Goal: Task Accomplishment & Management: Manage account settings

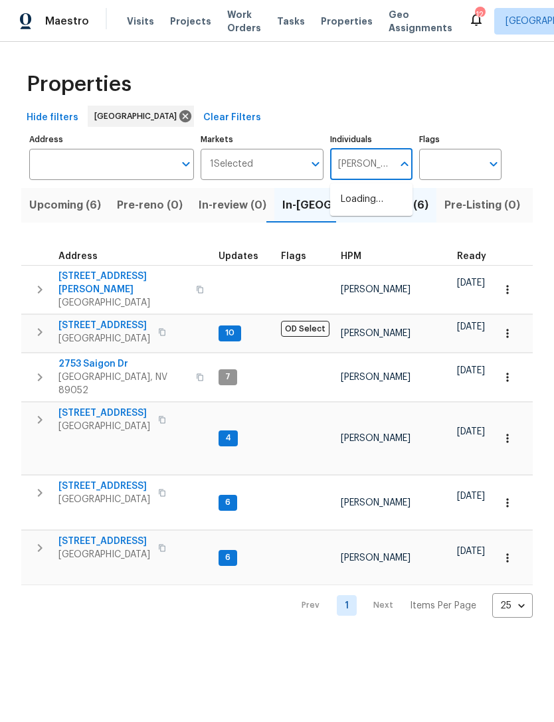
type input "[PERSON_NAME]"
click at [358, 209] on input "checkbox" at bounding box center [355, 207] width 28 height 28
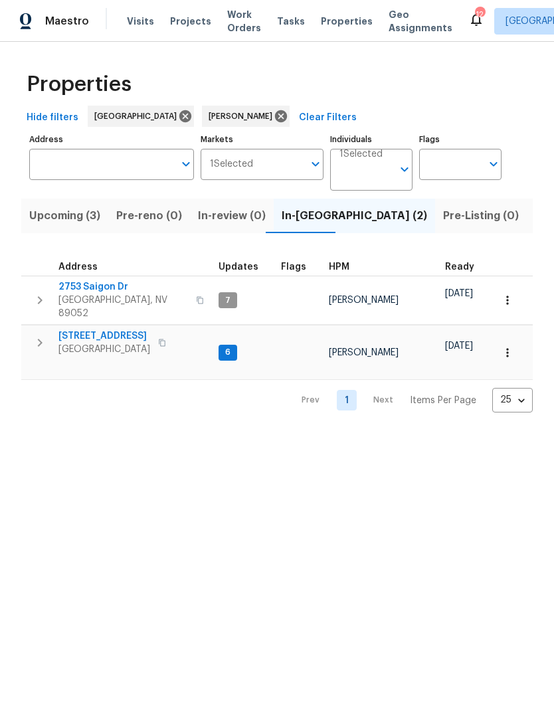
click at [141, 27] on span "Visits" at bounding box center [140, 21] width 27 height 13
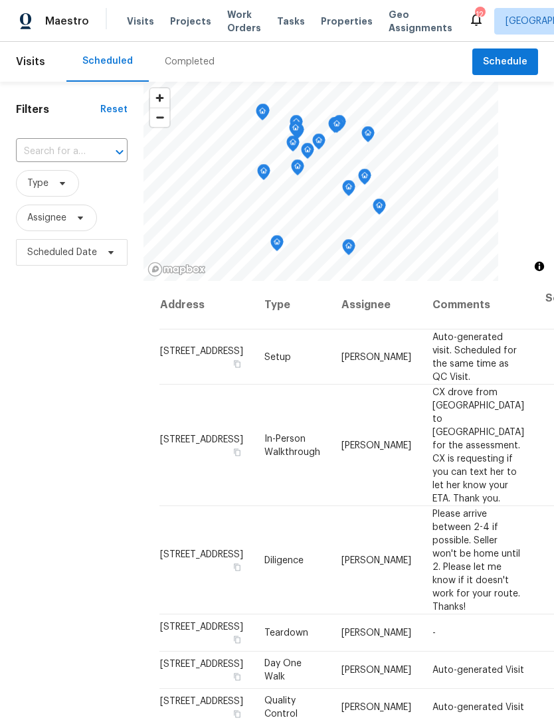
click at [69, 153] on input "text" at bounding box center [53, 151] width 74 height 21
type input "412 via"
click at [44, 195] on li "412 Via Gigante Ct, Henderson, NV 89011" at bounding box center [70, 189] width 111 height 36
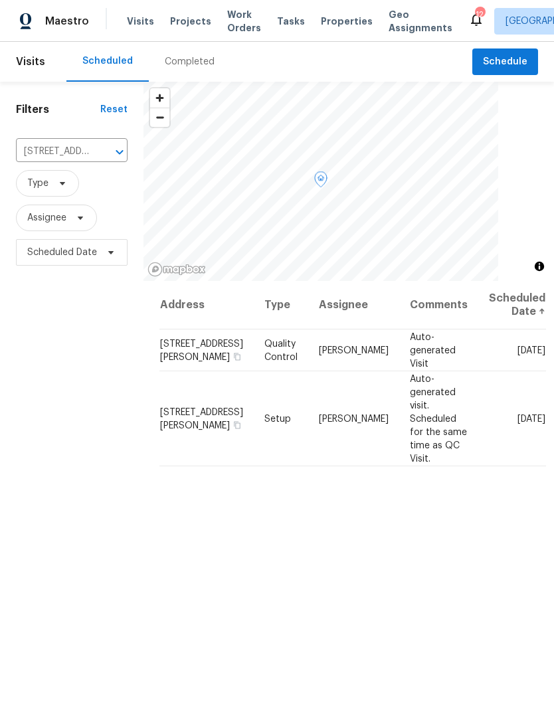
click at [0, 0] on icon at bounding box center [0, 0] width 0 height 0
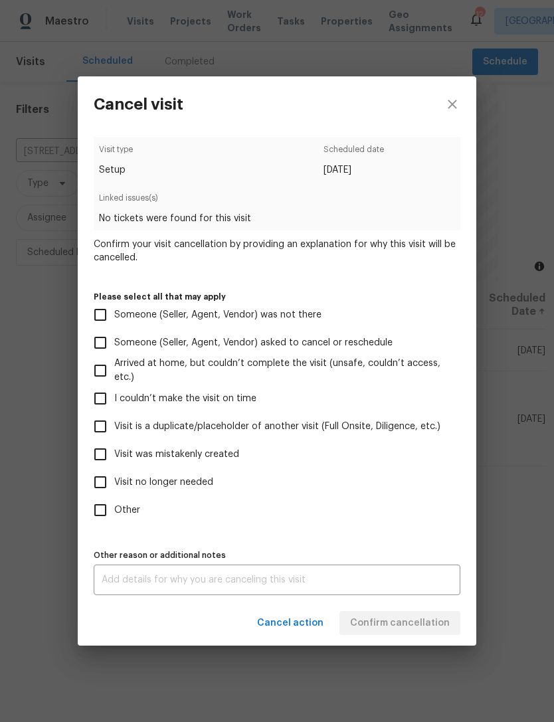
click at [184, 489] on span "Visit no longer needed" at bounding box center [163, 483] width 99 height 14
click at [114, 489] on input "Visit no longer needed" at bounding box center [100, 482] width 28 height 28
checkbox input "true"
click at [276, 569] on div "x Other reason or additional notes" at bounding box center [277, 580] width 367 height 31
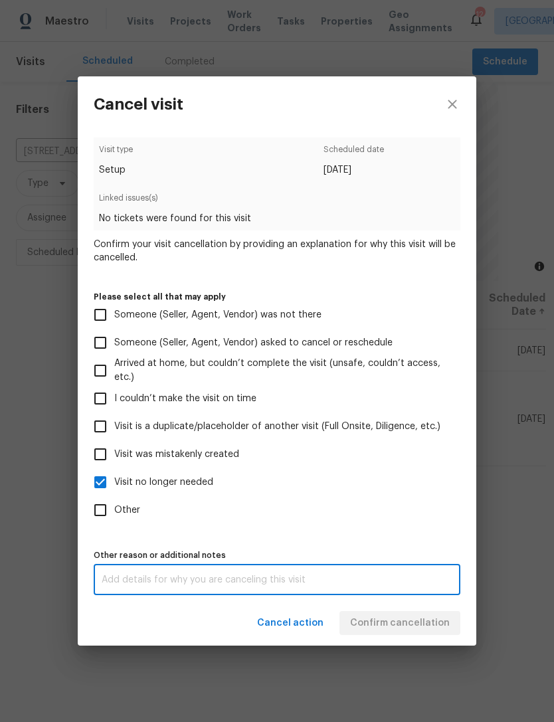
scroll to position [43, 0]
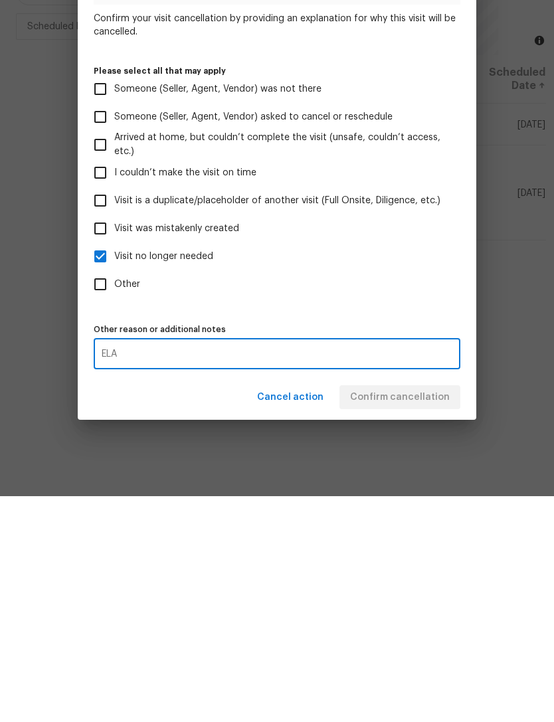
type textarea "ELA"
click at [389, 496] on label "Other" at bounding box center [267, 510] width 363 height 28
click at [114, 496] on input "Other" at bounding box center [100, 510] width 28 height 28
checkbox input "true"
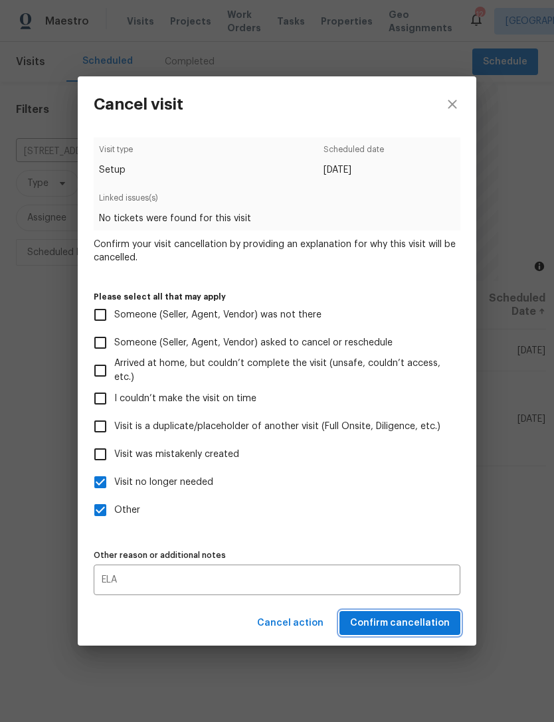
click at [418, 627] on span "Confirm cancellation" at bounding box center [400, 623] width 100 height 17
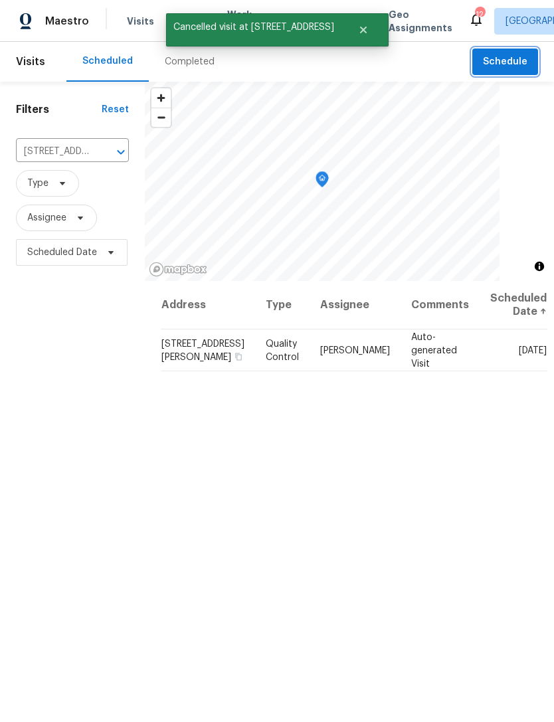
click at [515, 74] on button "Schedule" at bounding box center [505, 61] width 66 height 27
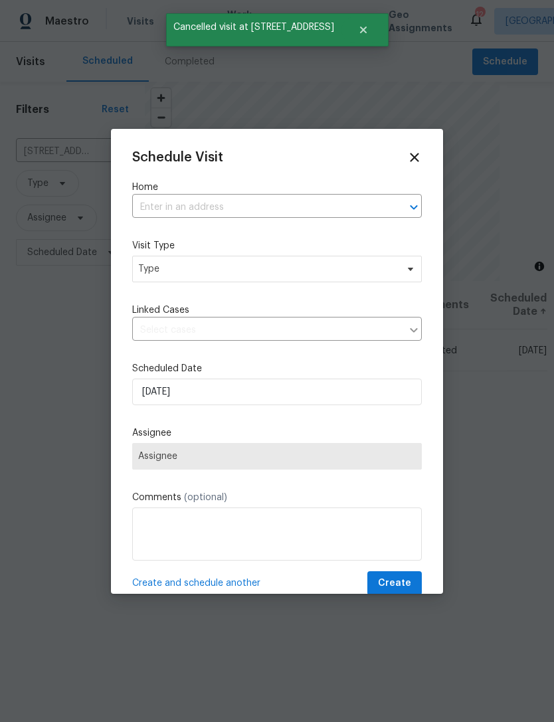
click at [235, 203] on input "text" at bounding box center [258, 207] width 252 height 21
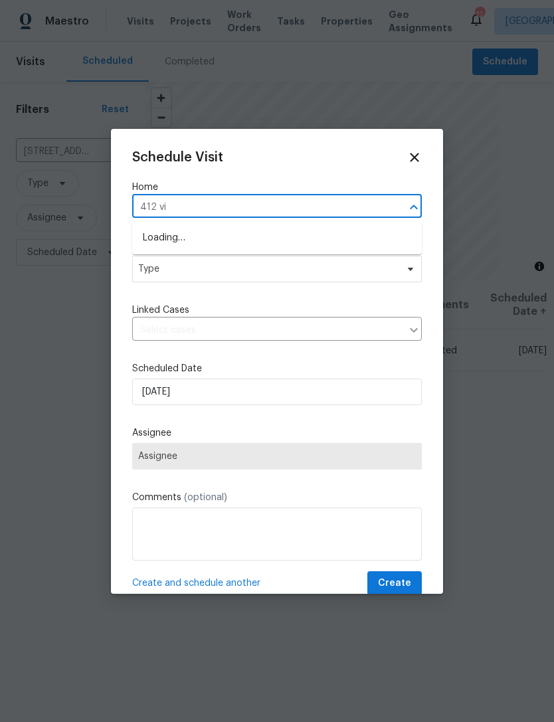
type input "412 via"
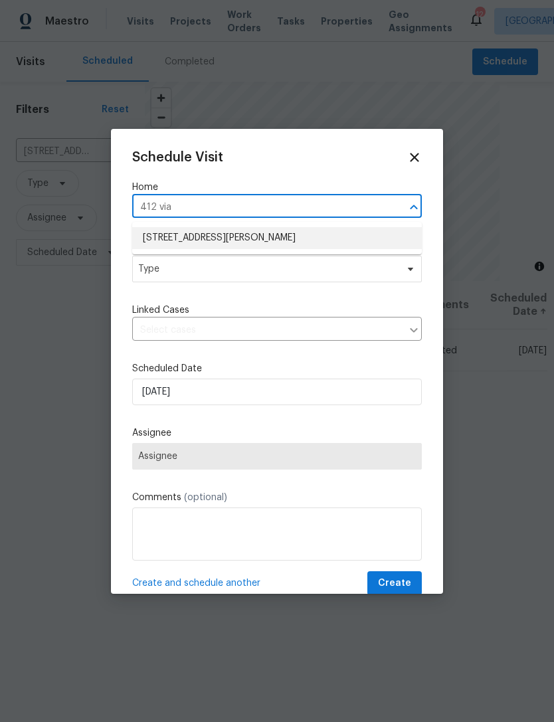
click at [265, 237] on li "412 Via Gigante Ct, Henderson, NV 89011" at bounding box center [277, 238] width 290 height 22
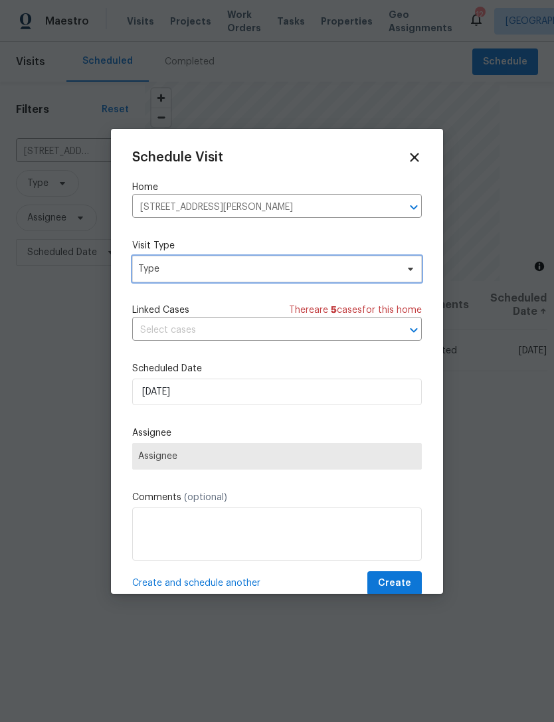
click at [232, 273] on span "Type" at bounding box center [267, 268] width 258 height 13
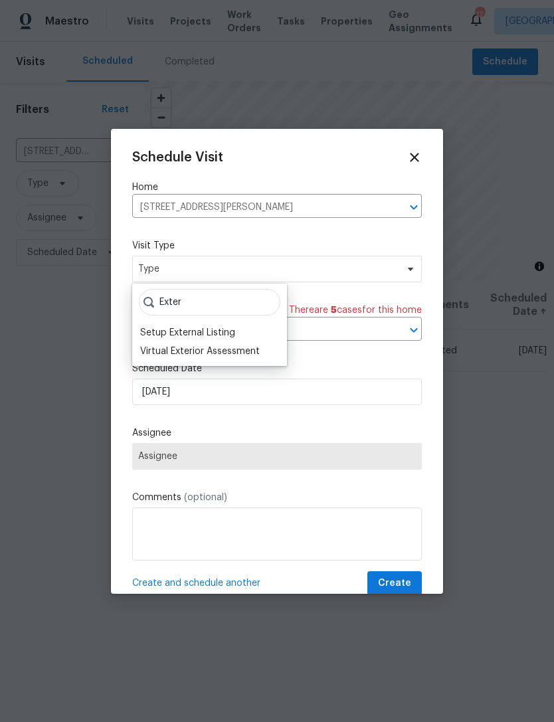
type input "Exter"
click at [159, 339] on div "Setup External Listing" at bounding box center [187, 332] width 95 height 13
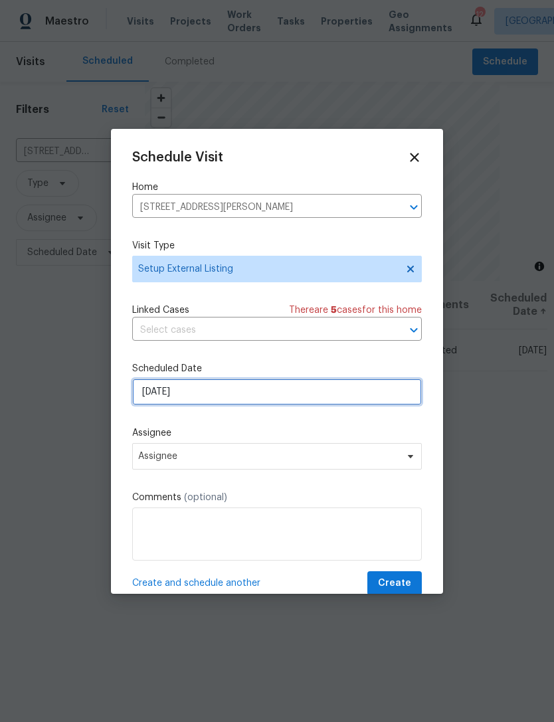
click at [244, 405] on input "9/26/2025" at bounding box center [277, 392] width 290 height 27
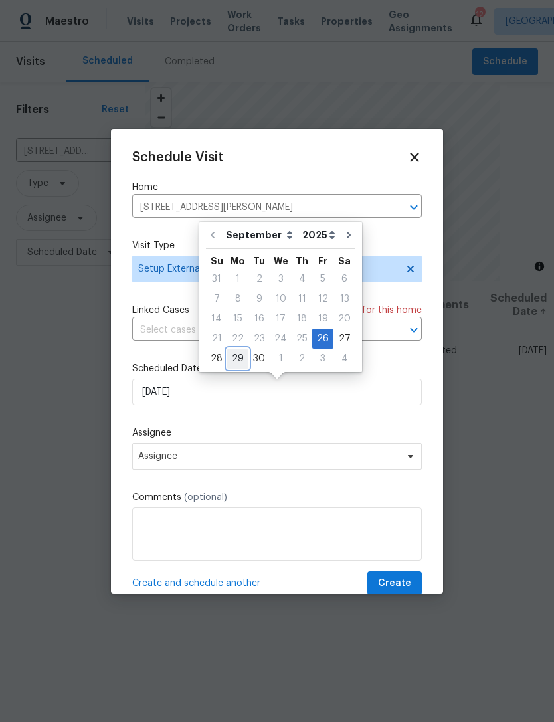
click at [237, 363] on div "29" at bounding box center [237, 358] width 21 height 19
type input "9/29/2025"
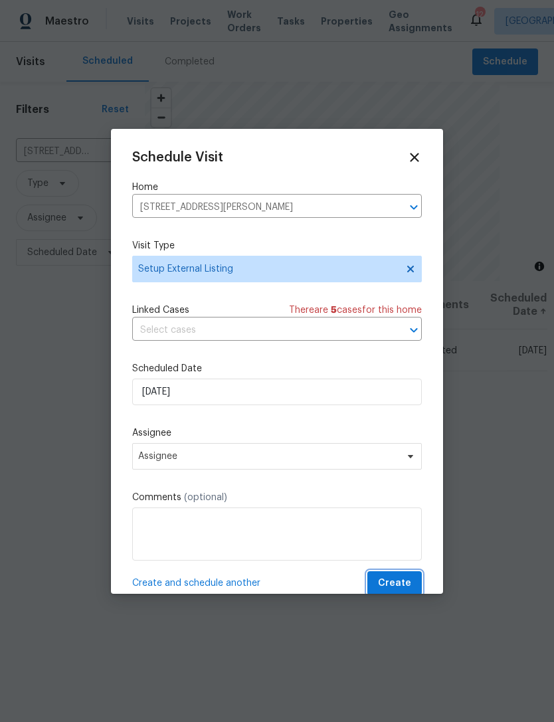
click at [395, 587] on span "Create" at bounding box center [394, 583] width 33 height 17
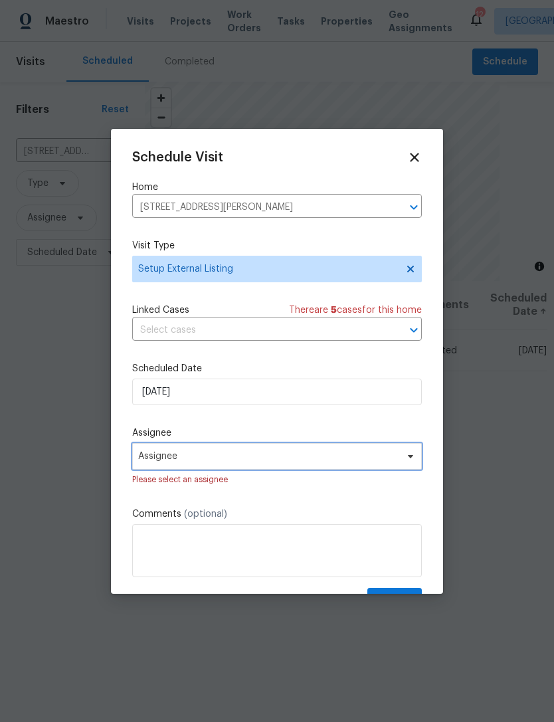
click at [340, 466] on span "Assignee" at bounding box center [277, 456] width 290 height 27
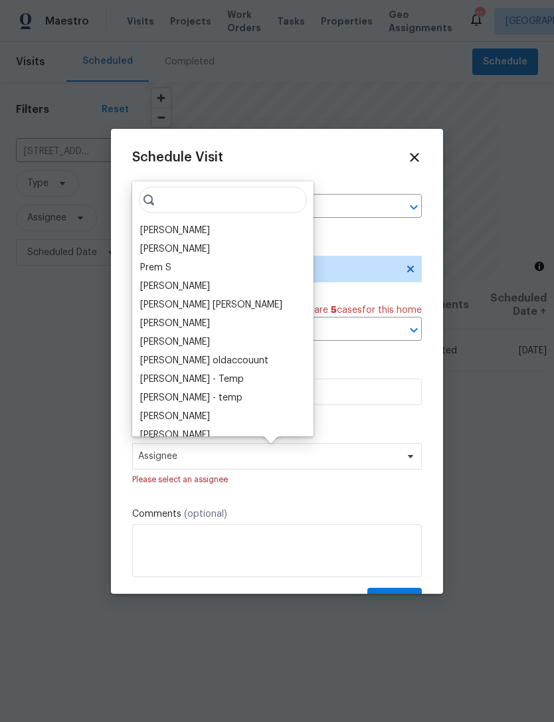
click at [179, 235] on div "[PERSON_NAME]" at bounding box center [175, 230] width 70 height 13
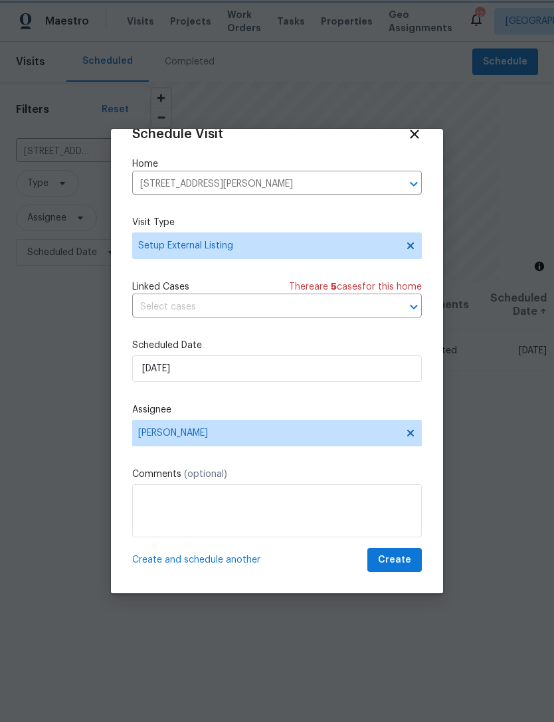
scroll to position [26, 0]
click at [393, 560] on span "Create" at bounding box center [394, 560] width 33 height 17
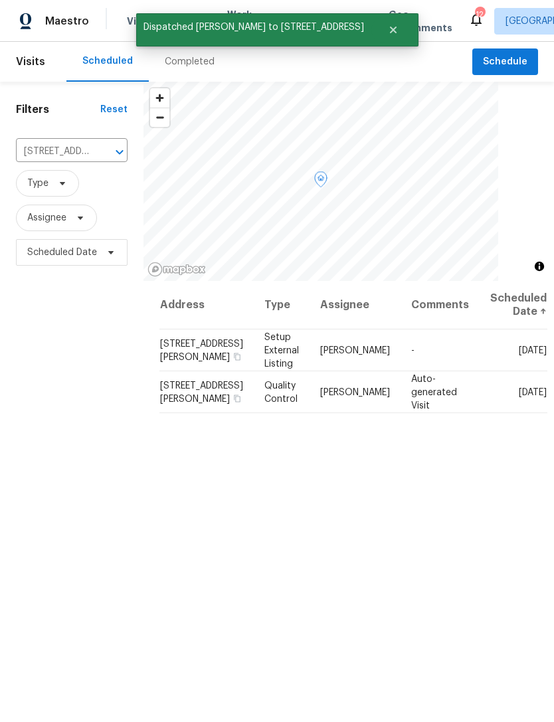
click at [0, 0] on icon at bounding box center [0, 0] width 0 height 0
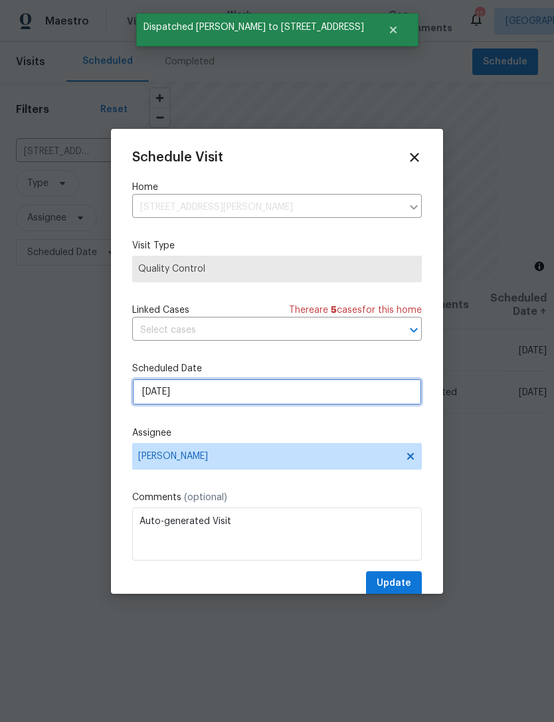
click at [259, 395] on input "9/30/2025" at bounding box center [277, 392] width 290 height 27
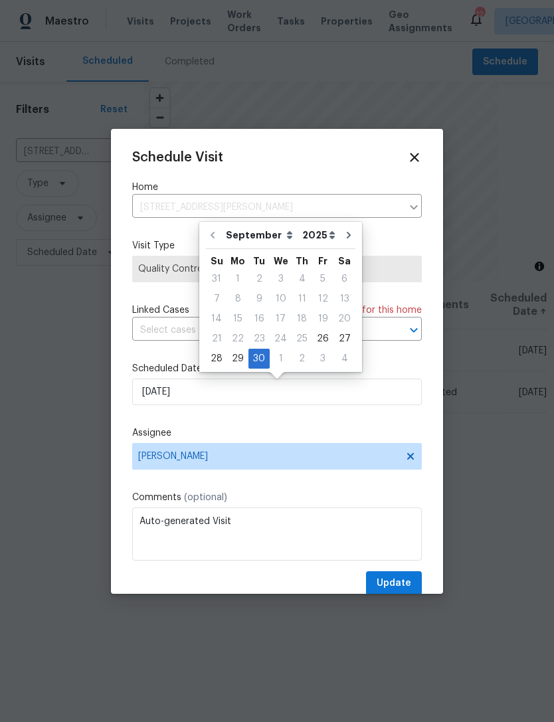
click at [243, 375] on label "Scheduled Date" at bounding box center [277, 368] width 290 height 13
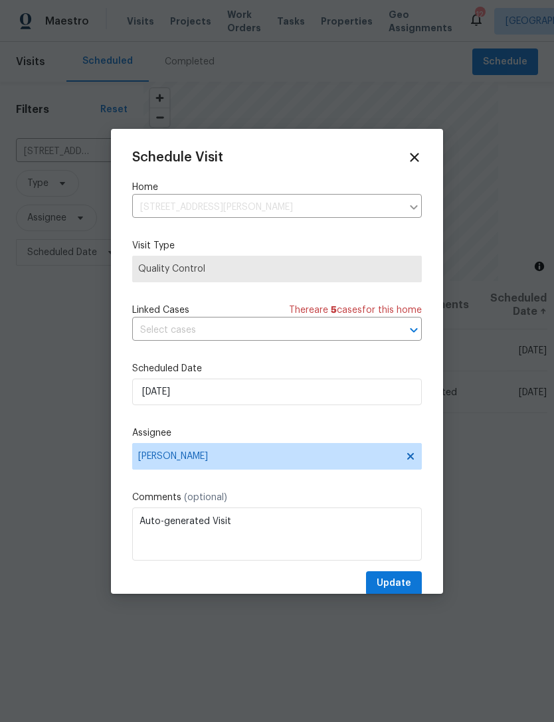
click at [242, 375] on label "Scheduled Date" at bounding box center [277, 368] width 290 height 13
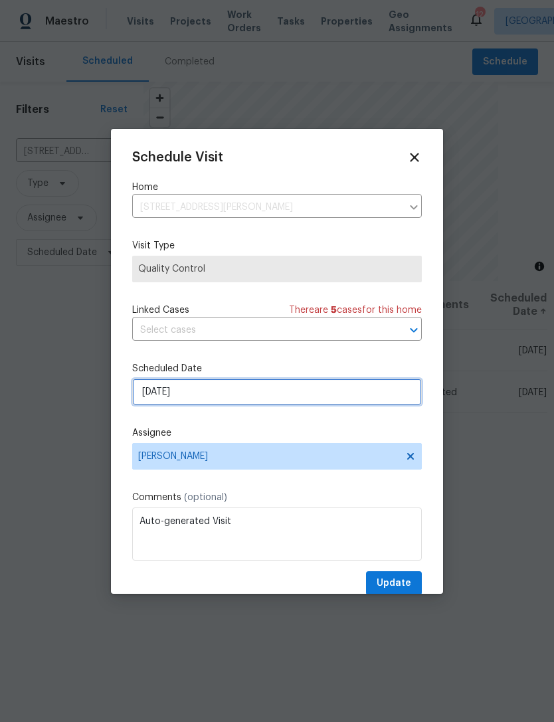
click at [314, 384] on input "9/30/2025" at bounding box center [277, 392] width 290 height 27
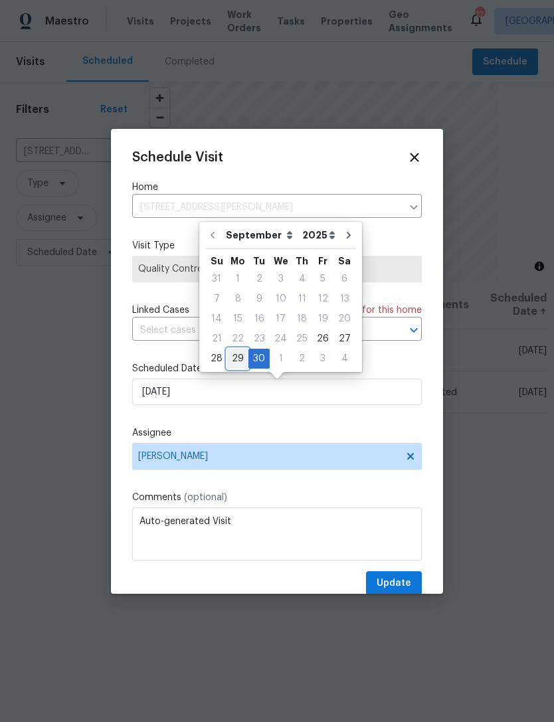
click at [237, 360] on div "29" at bounding box center [237, 358] width 21 height 19
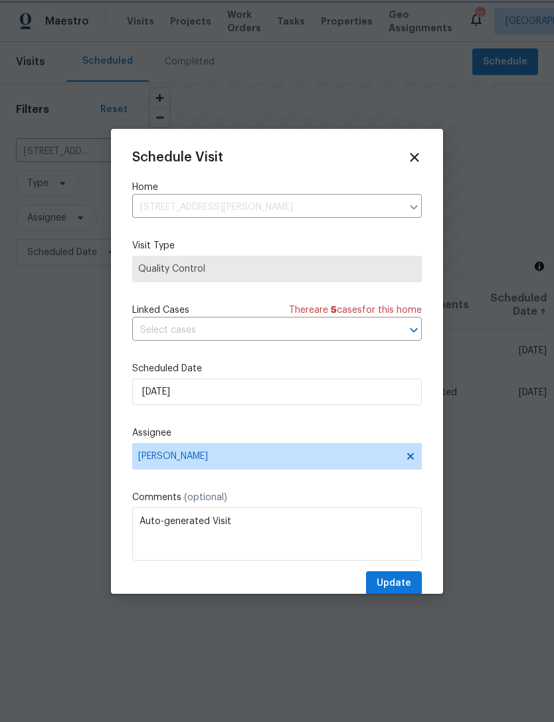
type input "9/29/2025"
click at [398, 575] on button "Update" at bounding box center [394, 583] width 56 height 25
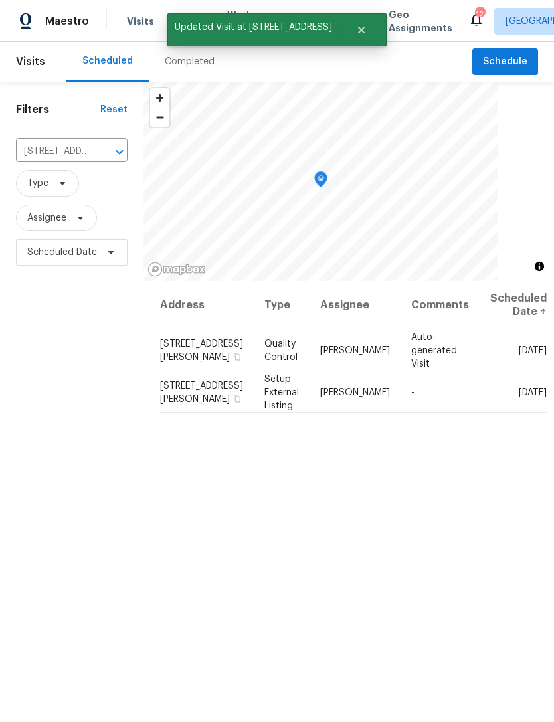
click at [97, 151] on icon "Clear" at bounding box center [102, 151] width 13 height 13
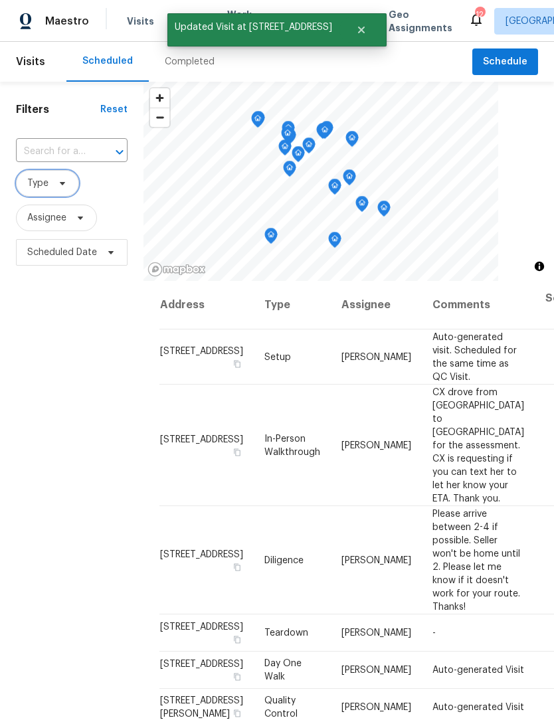
click at [40, 187] on span "Type" at bounding box center [37, 183] width 21 height 13
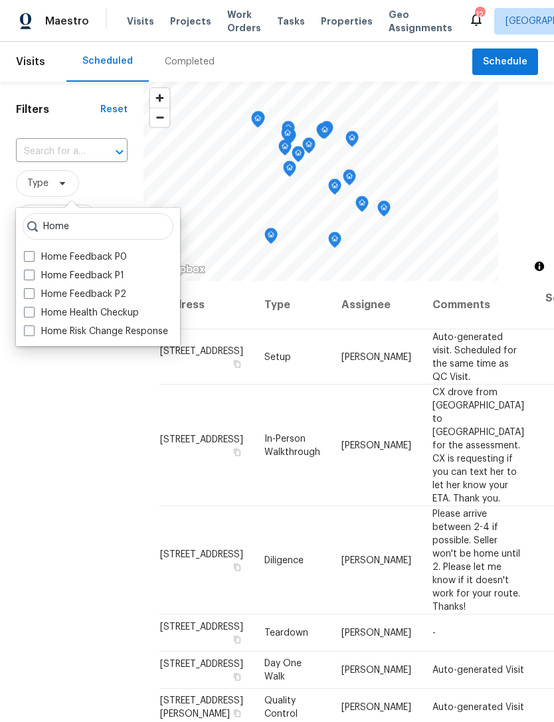
type input "Home"
click at [35, 312] on label "Home Health Checkup" at bounding box center [81, 312] width 115 height 13
click at [33, 312] on input "Home Health Checkup" at bounding box center [28, 310] width 9 height 9
checkbox input "true"
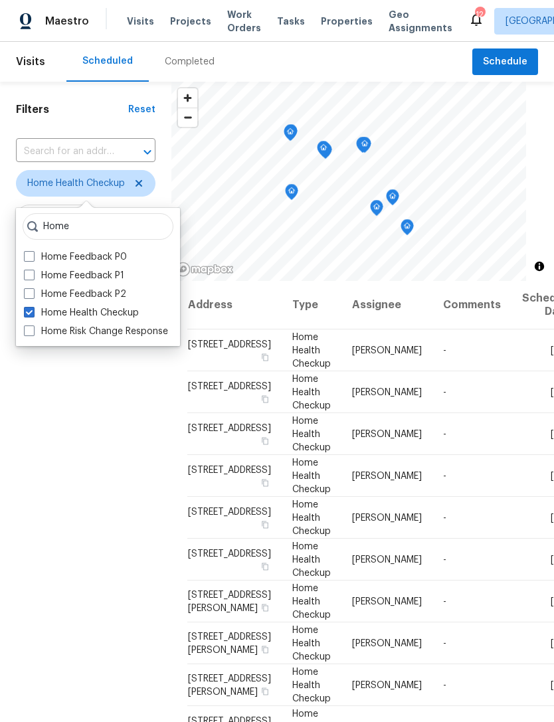
click at [71, 624] on div "Filters Reset ​ Home Health Checkup Assignee Scheduled Date" at bounding box center [85, 470] width 171 height 777
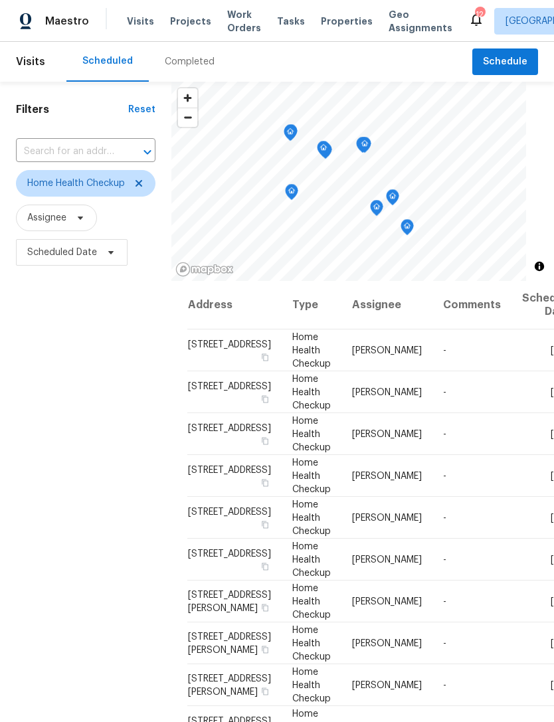
scroll to position [304, 0]
click at [0, 0] on icon at bounding box center [0, 0] width 0 height 0
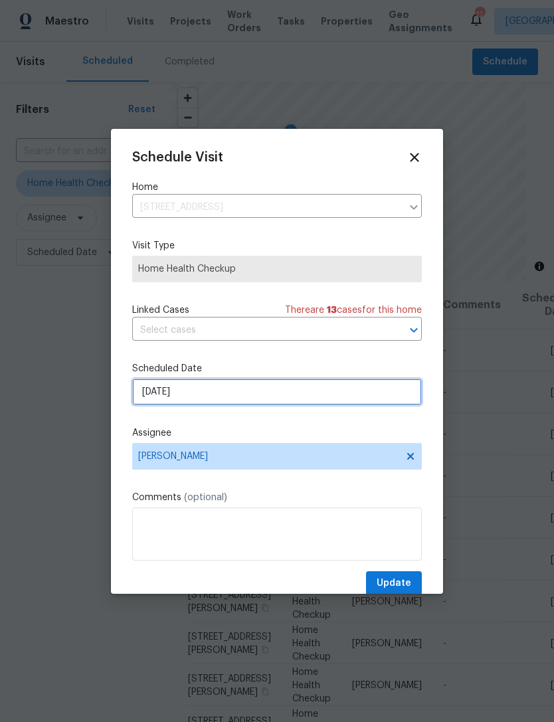
click at [290, 403] on input "9/29/2025" at bounding box center [277, 392] width 290 height 27
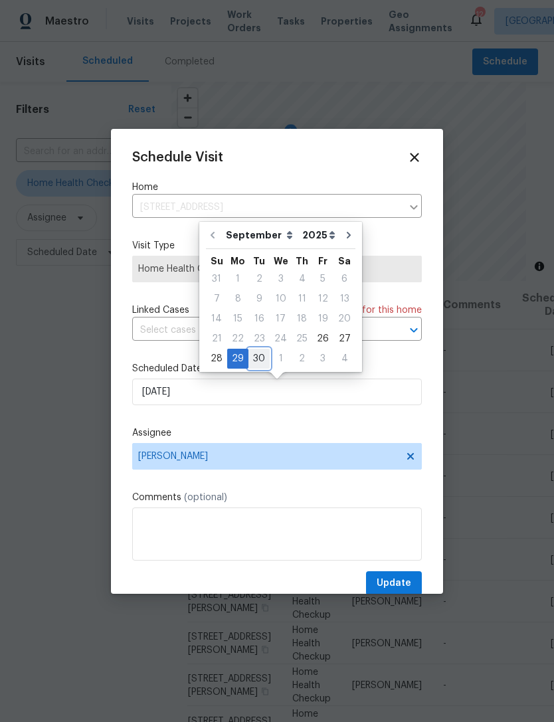
click at [260, 357] on div "30" at bounding box center [258, 358] width 21 height 19
type input "9/30/2025"
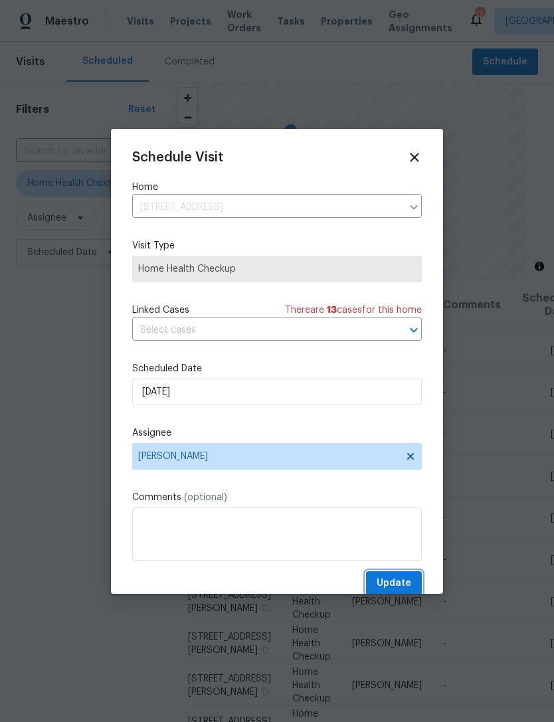
click at [397, 579] on span "Update" at bounding box center [394, 583] width 35 height 17
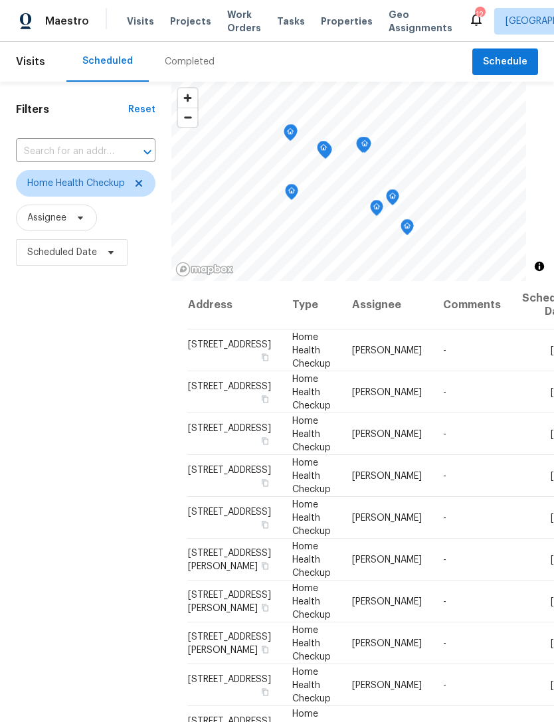
scroll to position [366, 0]
click at [0, 0] on icon at bounding box center [0, 0] width 0 height 0
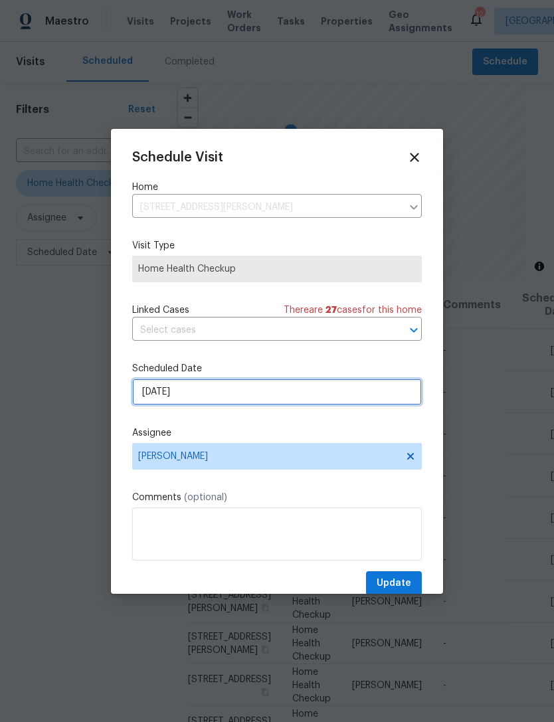
click at [296, 393] on input "9/29/2025" at bounding box center [277, 392] width 290 height 27
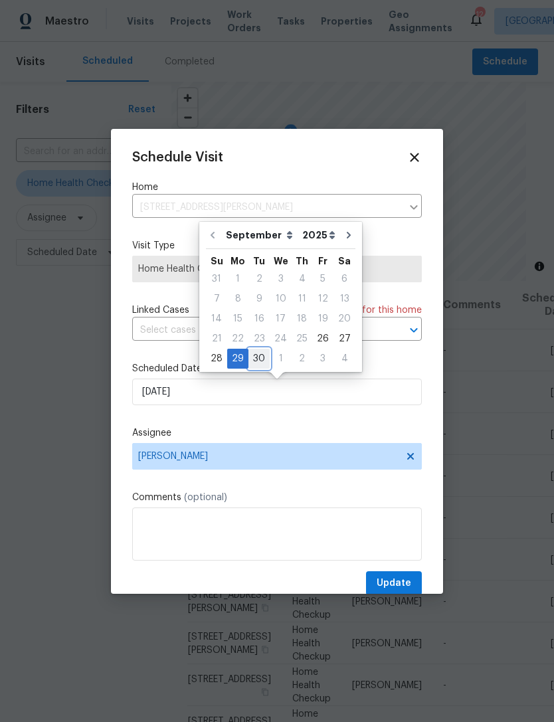
click at [258, 361] on div "30" at bounding box center [258, 358] width 21 height 19
type input "9/30/2025"
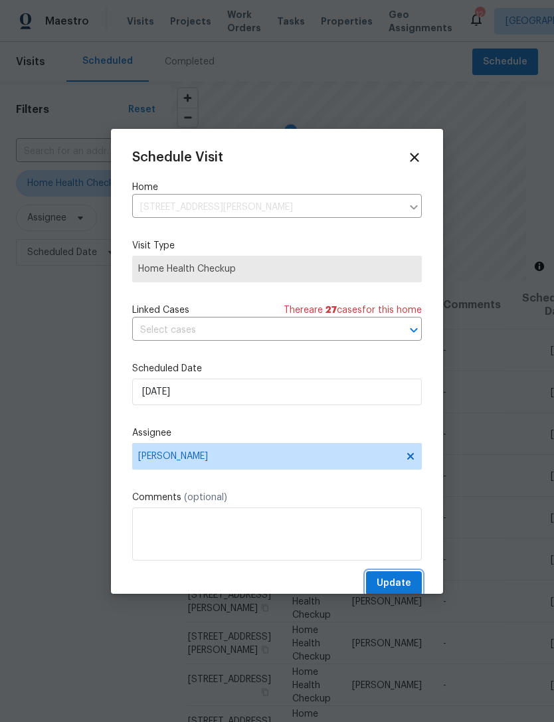
click at [391, 579] on span "Update" at bounding box center [394, 583] width 35 height 17
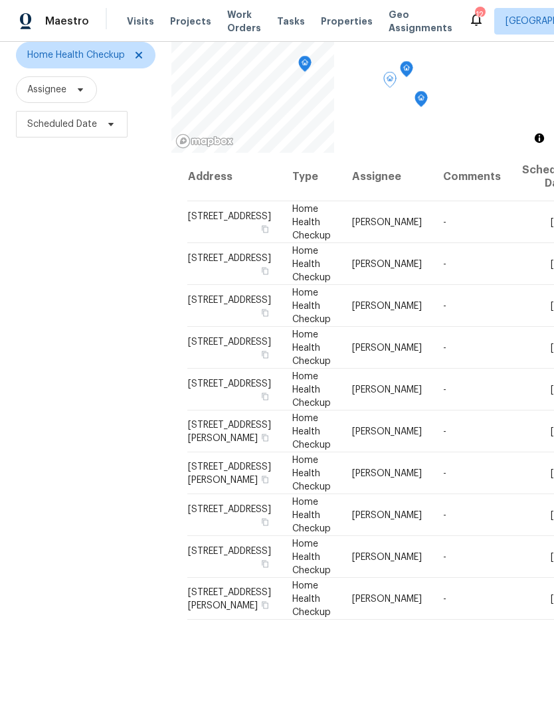
scroll to position [128, 0]
click at [146, 52] on span "Home Health Checkup" at bounding box center [85, 55] width 139 height 27
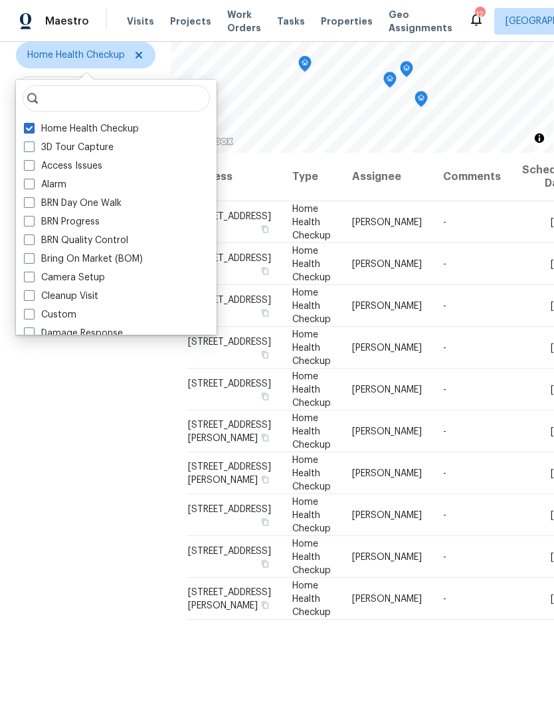
click at [98, 127] on label "Home Health Checkup" at bounding box center [81, 128] width 115 height 13
click at [33, 127] on input "Home Health Checkup" at bounding box center [28, 126] width 9 height 9
checkbox input "false"
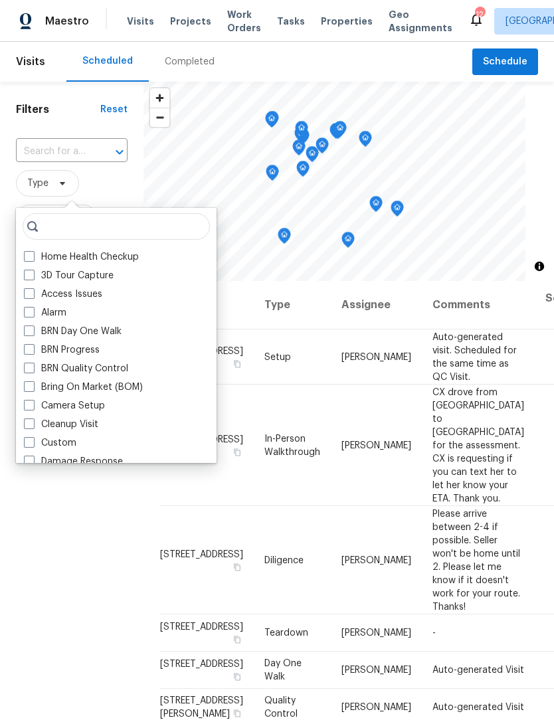
click at [80, 591] on div "Filters Reset ​ Type Assignee Scheduled Date" at bounding box center [71, 470] width 143 height 777
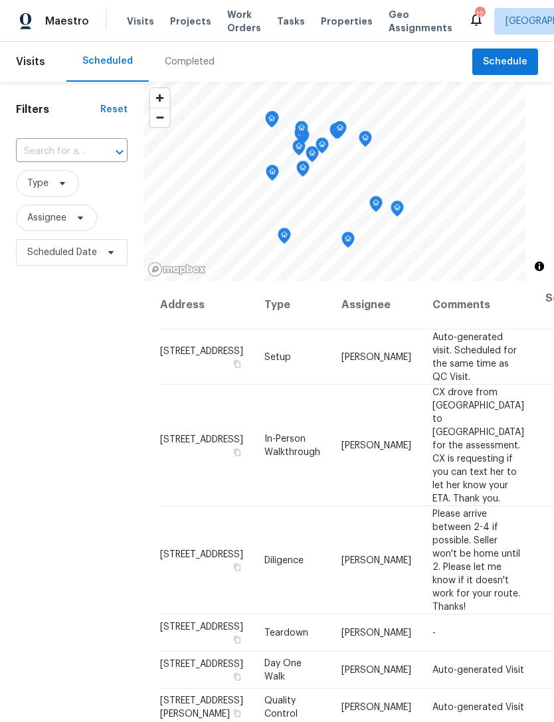
click at [56, 151] on input "text" at bounding box center [53, 151] width 74 height 21
type input "6659 diamon"
click at [48, 183] on li "6659 Diamond Care Dr, Las Vegas, NV 89122" at bounding box center [70, 182] width 111 height 22
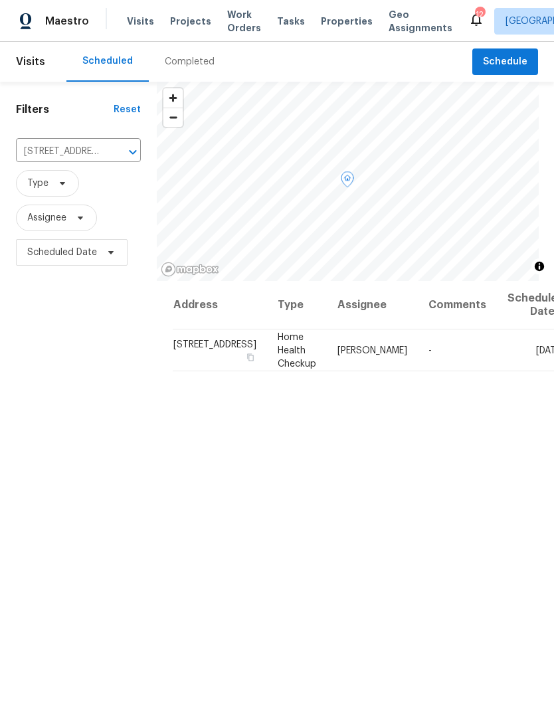
click at [0, 0] on span at bounding box center [0, 0] width 0 height 0
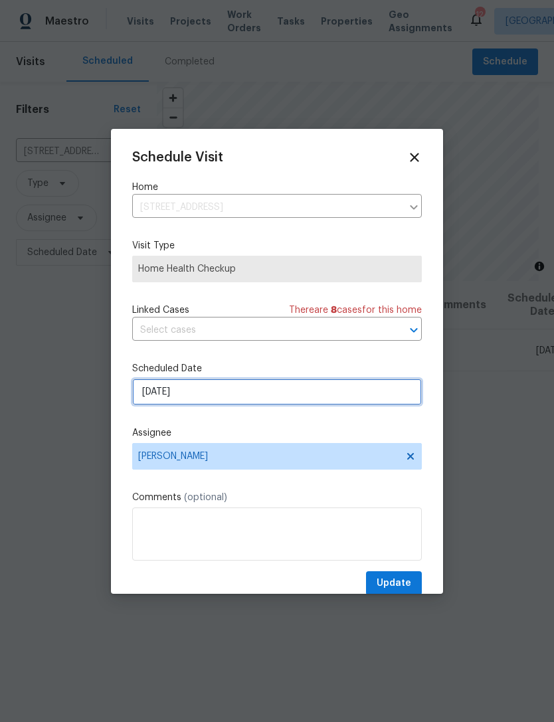
click at [268, 388] on input "9/29/2025" at bounding box center [277, 392] width 290 height 27
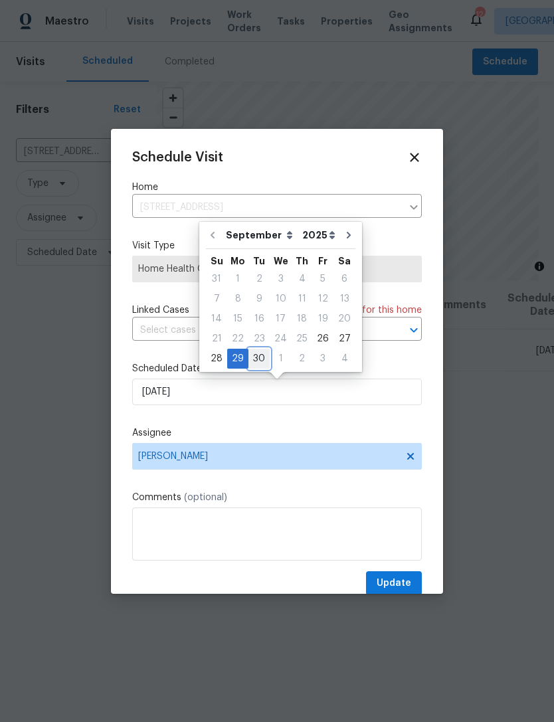
click at [254, 359] on div "30" at bounding box center [258, 358] width 21 height 19
type input "9/30/2025"
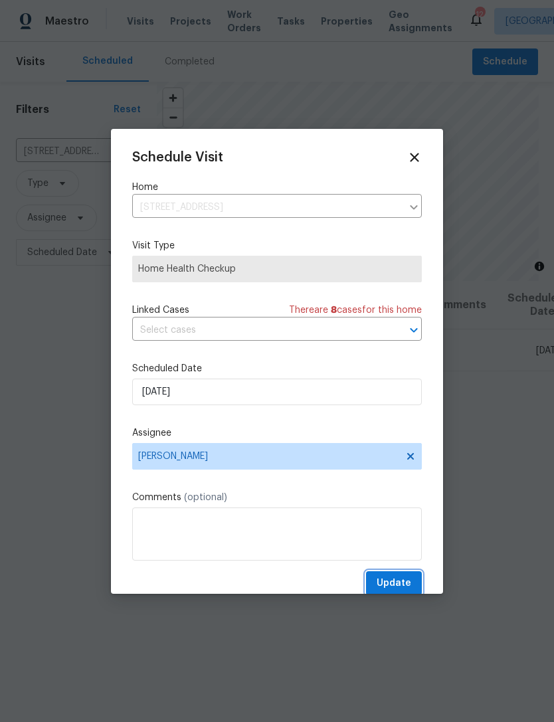
click at [396, 579] on span "Update" at bounding box center [394, 583] width 35 height 17
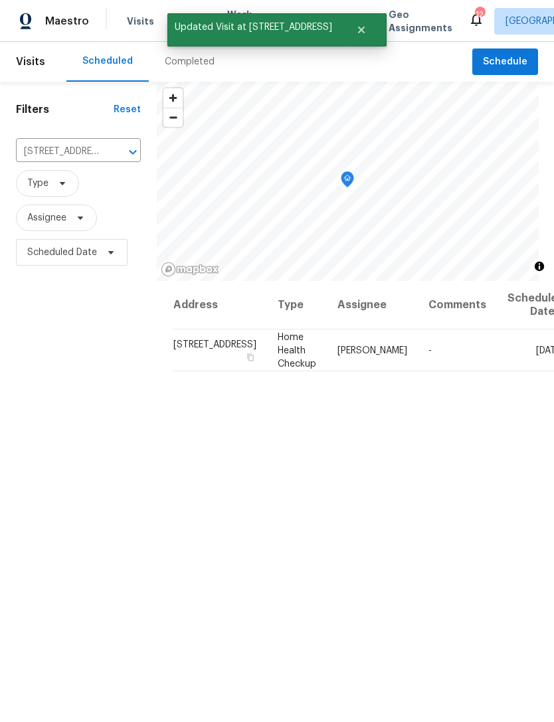
click at [109, 153] on icon "Clear" at bounding box center [115, 151] width 13 height 13
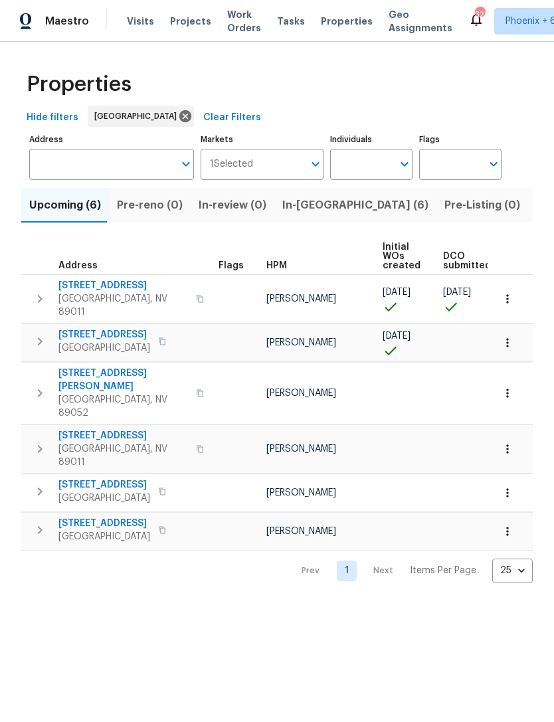
click at [371, 163] on input "Individuals" at bounding box center [361, 164] width 62 height 31
type input "[PERSON_NAME]"
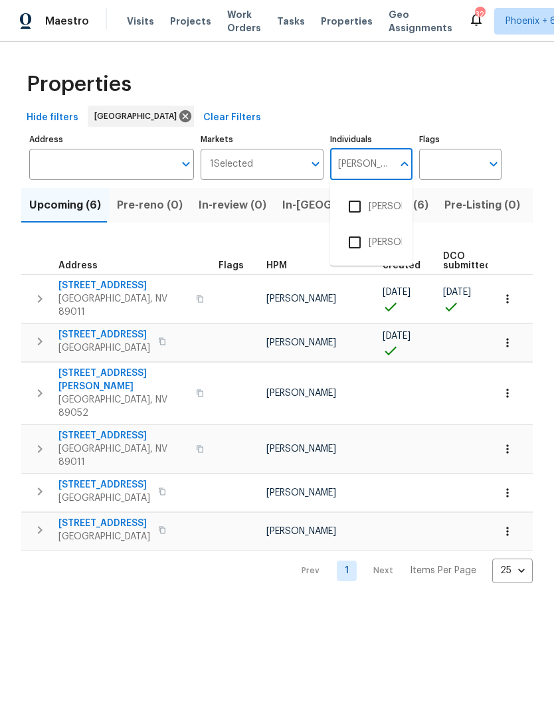
click at [367, 201] on input "checkbox" at bounding box center [355, 207] width 28 height 28
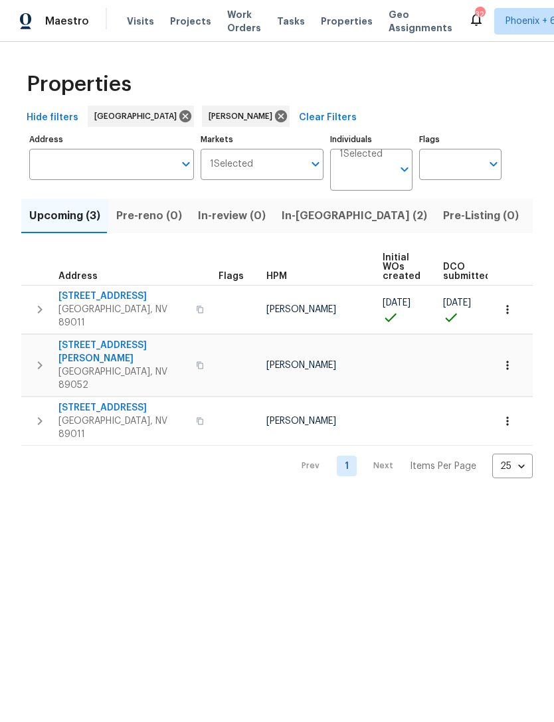
click at [314, 224] on span "In-[GEOGRAPHIC_DATA] (2)" at bounding box center [354, 216] width 145 height 19
